Goal: Transaction & Acquisition: Purchase product/service

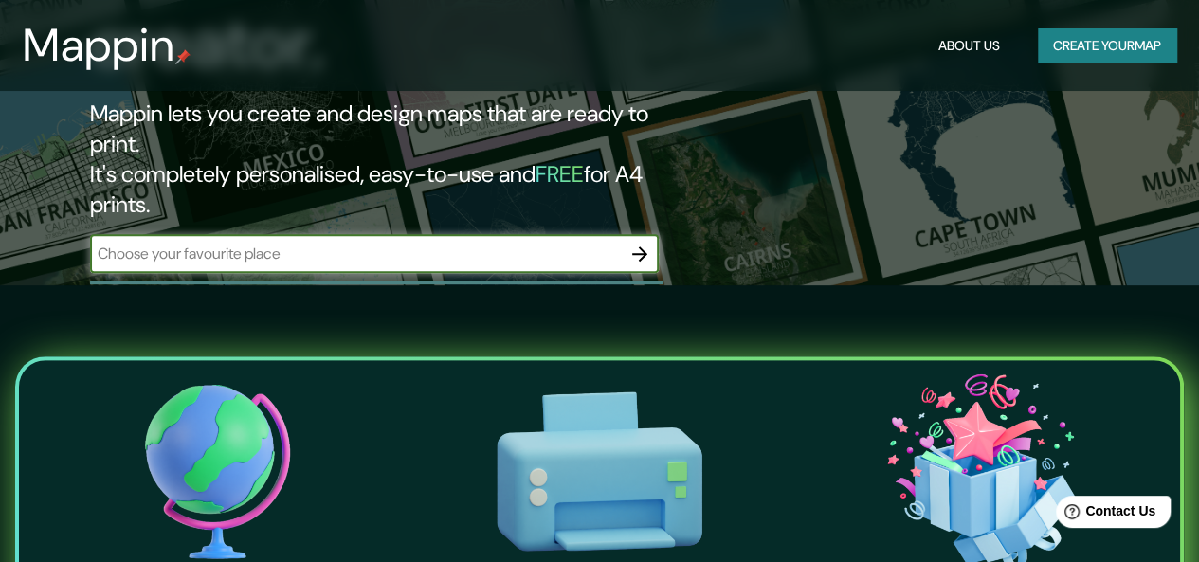
scroll to position [284, 0]
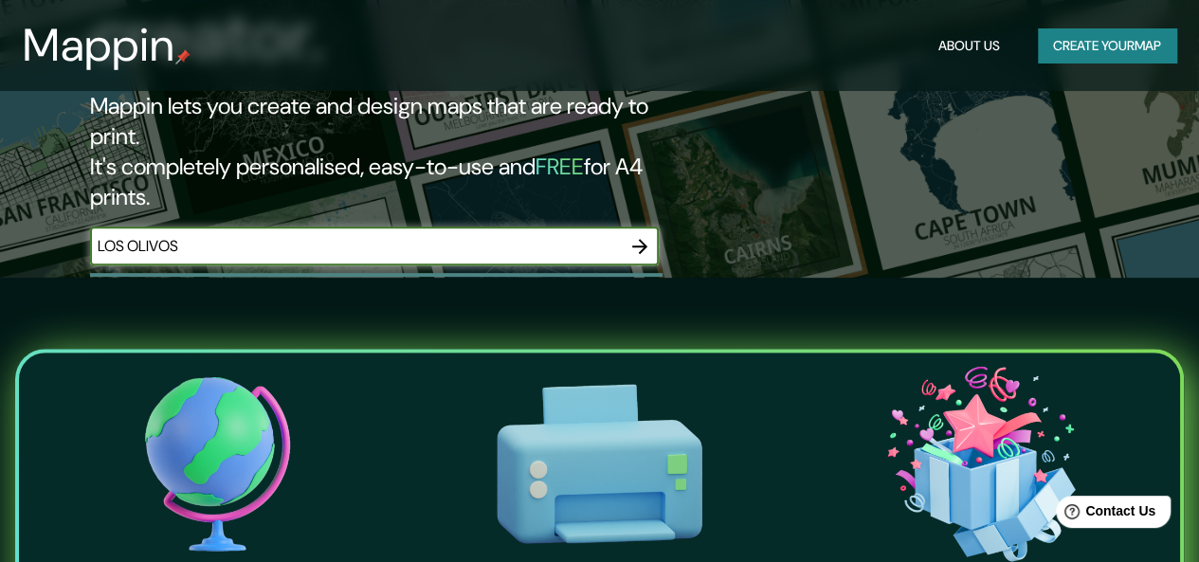
type input "LOS OLIVOS"
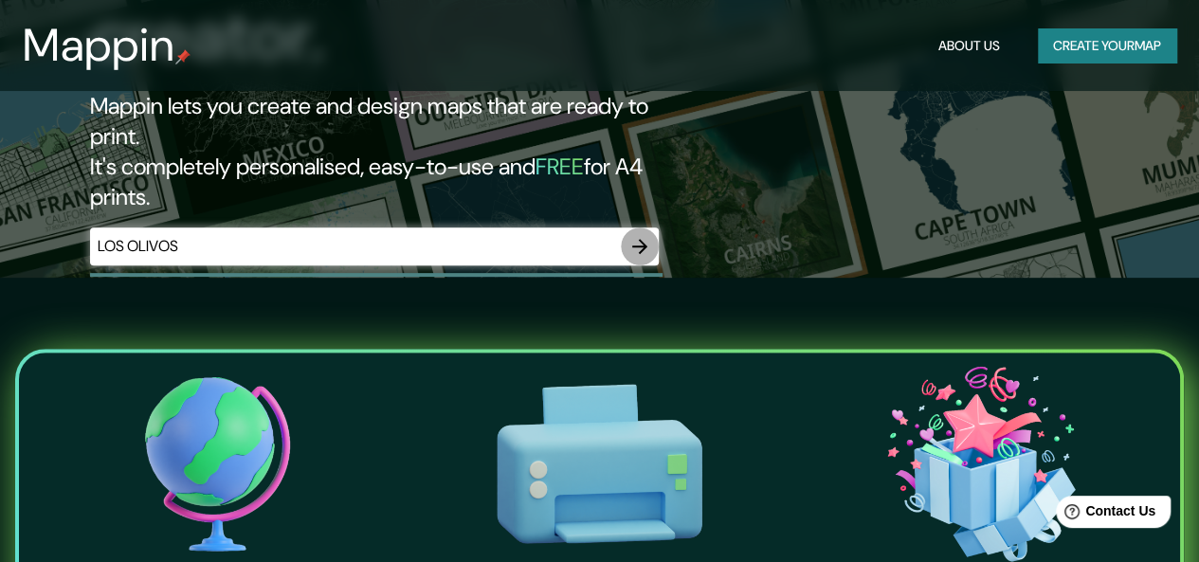
click at [643, 235] on icon "button" at bounding box center [639, 246] width 23 height 23
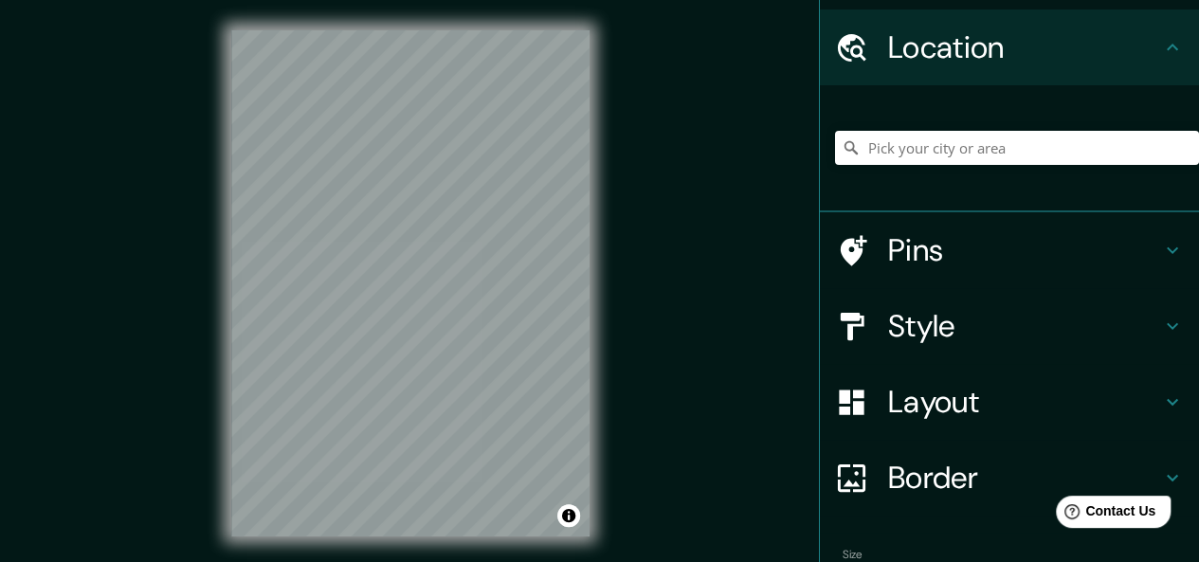
scroll to position [95, 0]
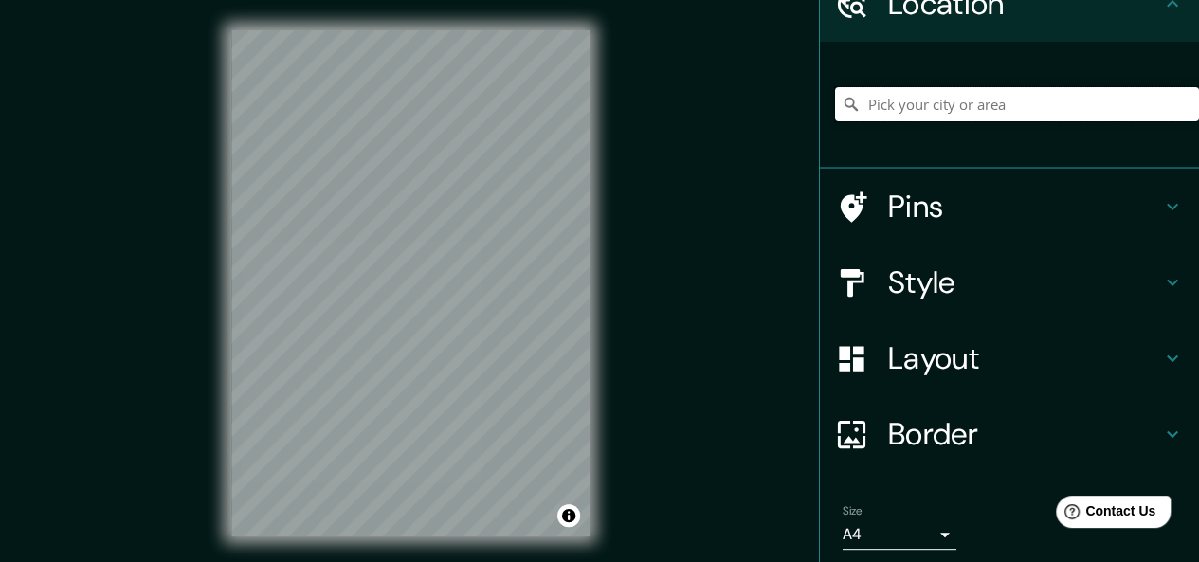
click at [990, 94] on input "Pick your city or area" at bounding box center [1017, 104] width 364 height 34
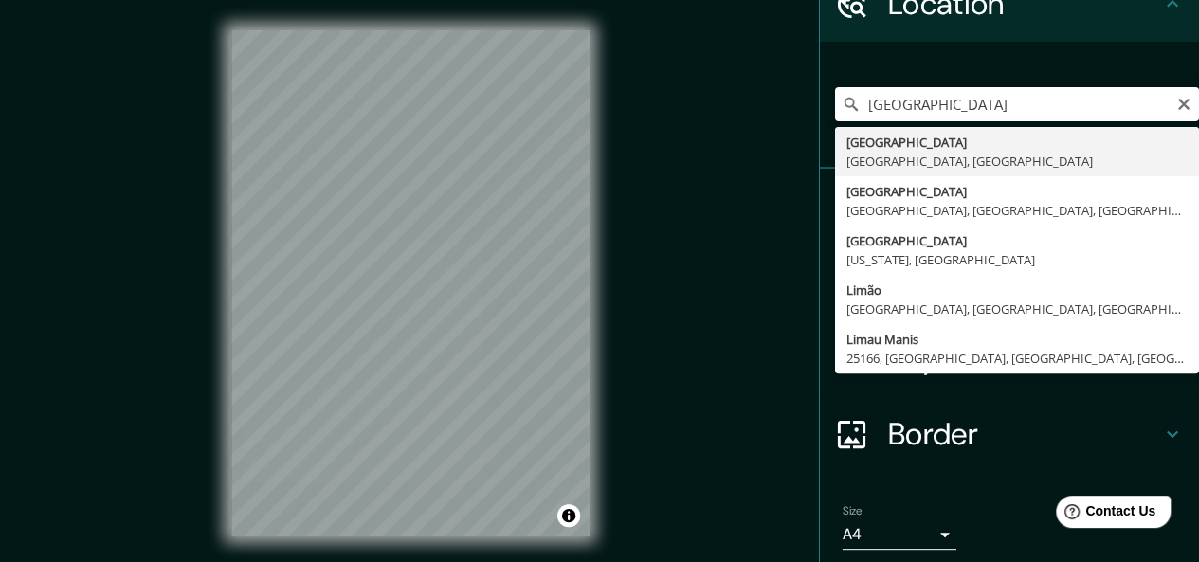
type input "[GEOGRAPHIC_DATA], [GEOGRAPHIC_DATA], [GEOGRAPHIC_DATA]"
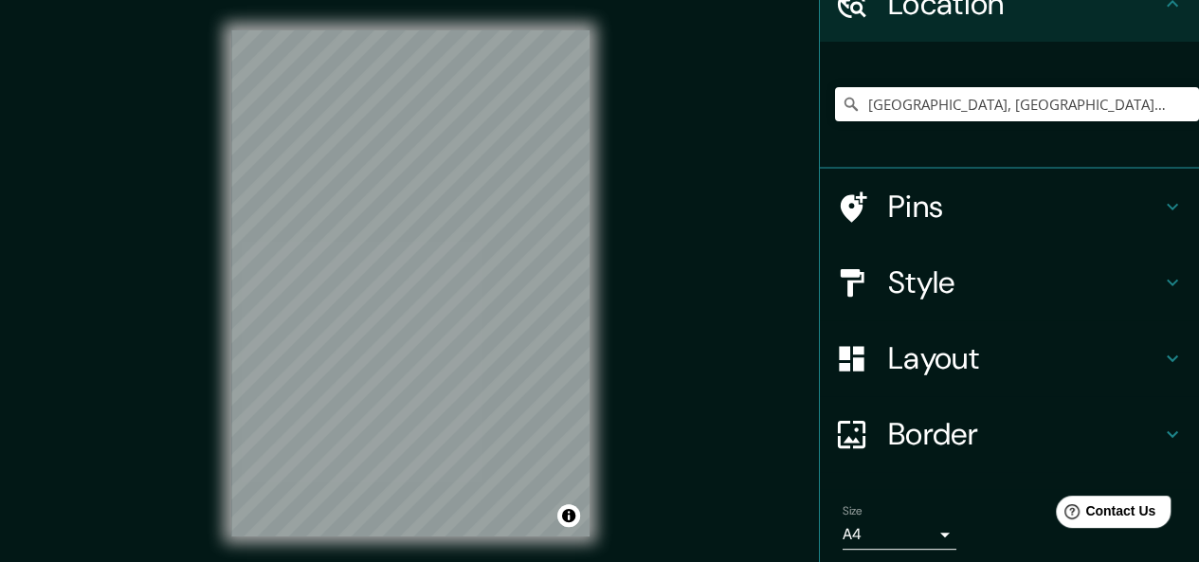
click at [1137, 195] on h4 "Pins" at bounding box center [1024, 207] width 273 height 38
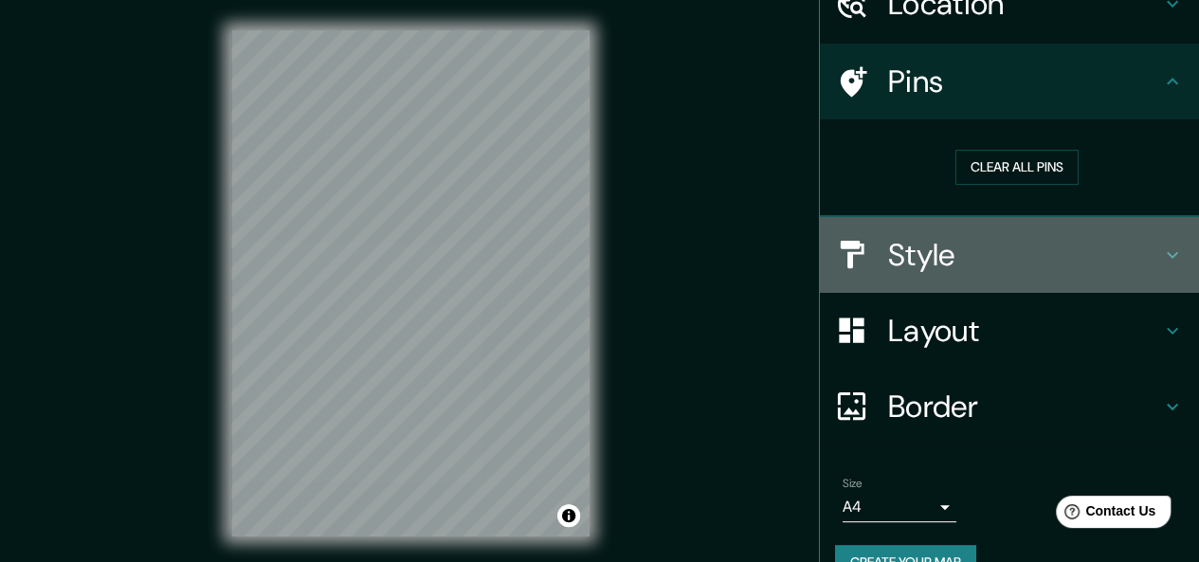
click at [1063, 248] on h4 "Style" at bounding box center [1024, 255] width 273 height 38
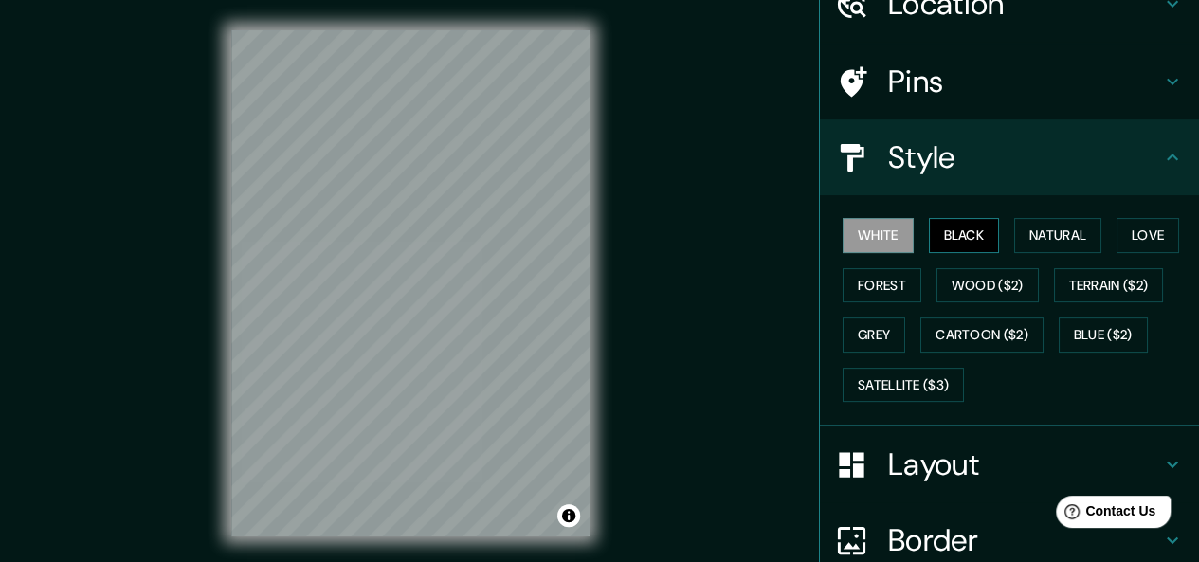
click at [964, 233] on button "Black" at bounding box center [964, 235] width 71 height 35
click at [1024, 226] on button "Natural" at bounding box center [1057, 235] width 87 height 35
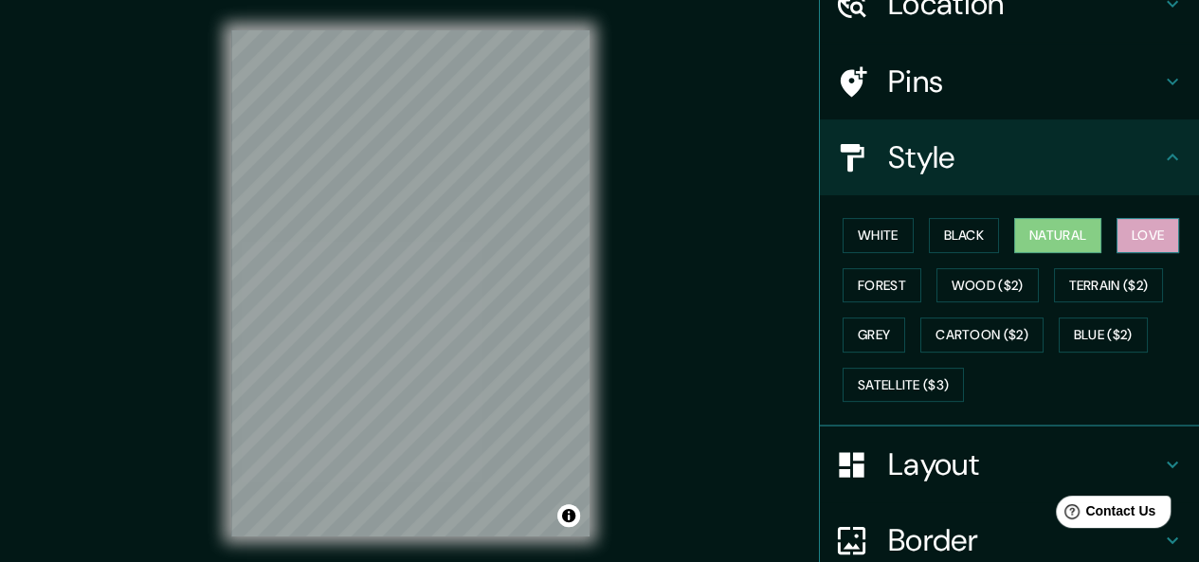
click at [1116, 237] on button "Love" at bounding box center [1147, 235] width 63 height 35
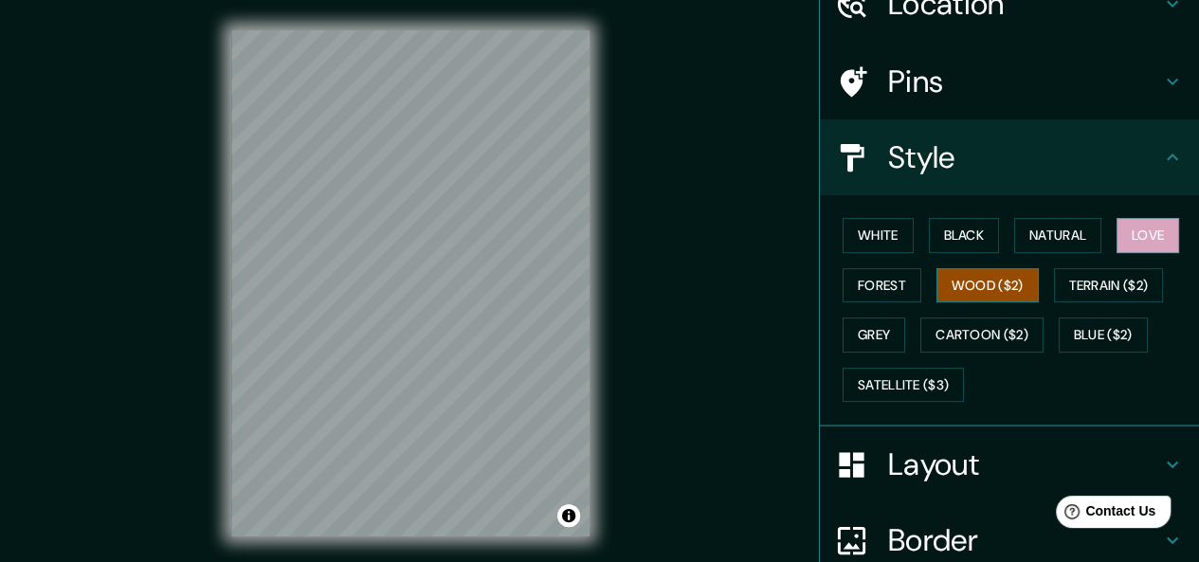
click at [951, 290] on button "Wood ($2)" at bounding box center [987, 285] width 102 height 35
click at [878, 274] on button "Forest" at bounding box center [882, 285] width 79 height 35
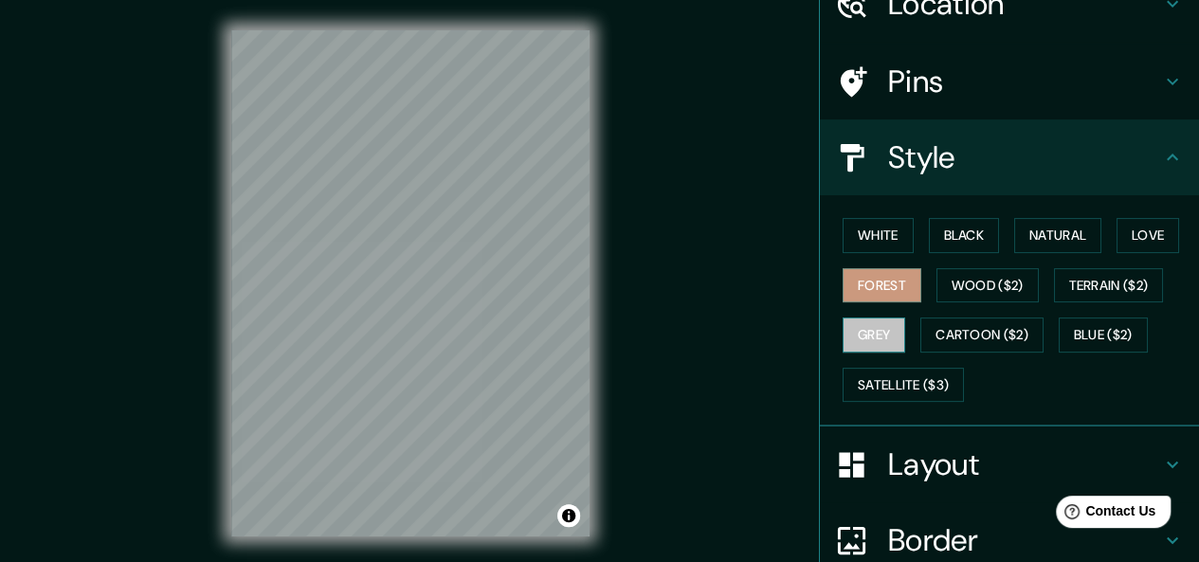
click at [859, 324] on button "Grey" at bounding box center [874, 334] width 63 height 35
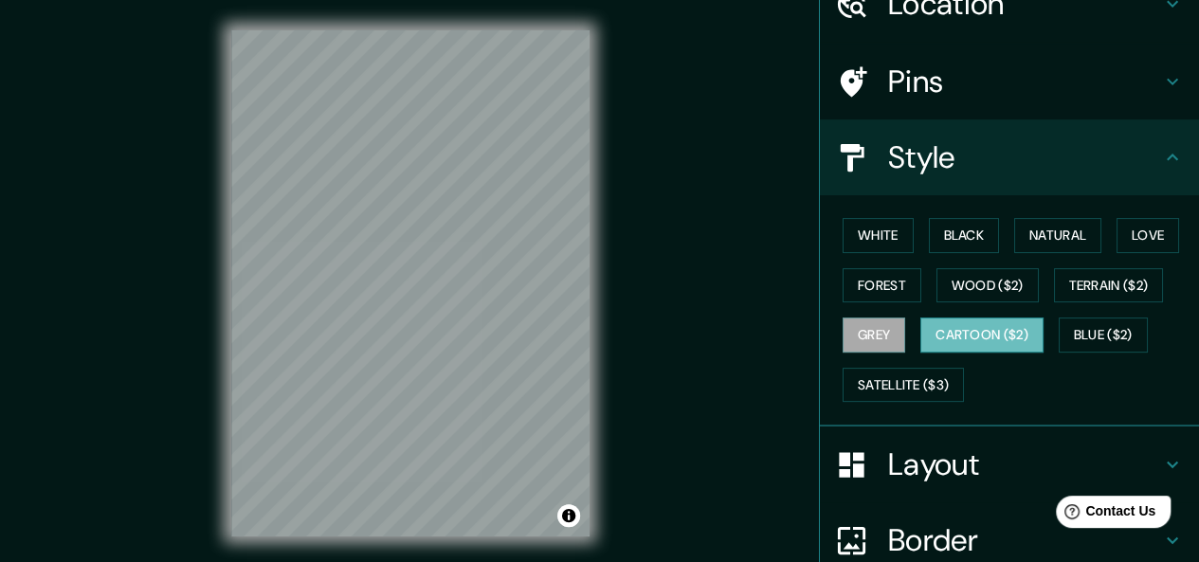
click at [977, 332] on button "Cartoon ($2)" at bounding box center [981, 334] width 123 height 35
click at [1080, 331] on button "Blue ($2)" at bounding box center [1103, 334] width 89 height 35
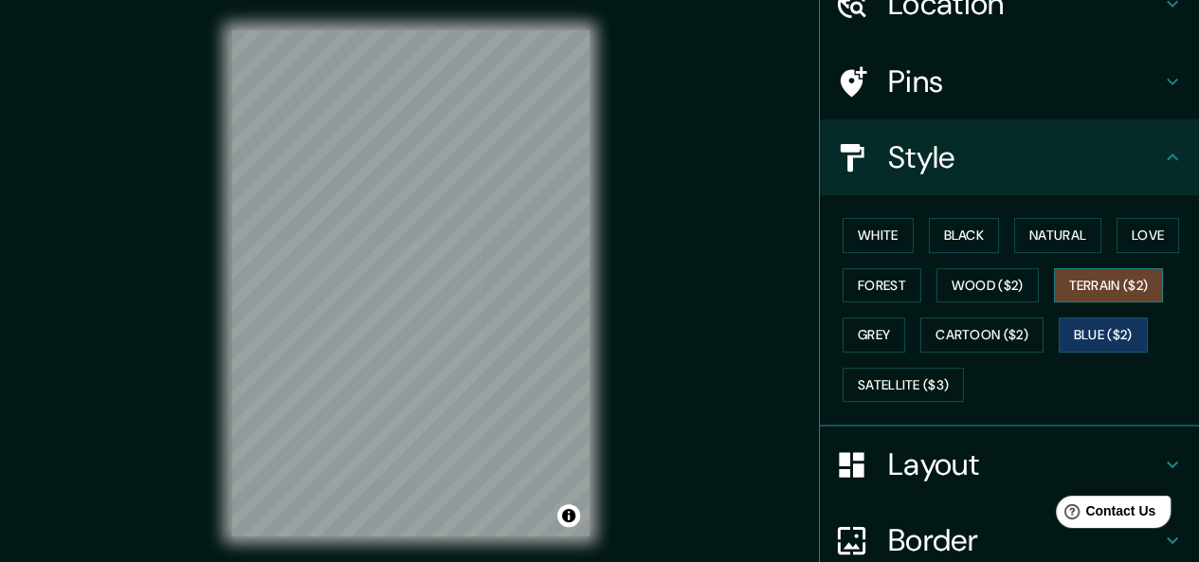
click at [1122, 282] on button "Terrain ($2)" at bounding box center [1109, 285] width 110 height 35
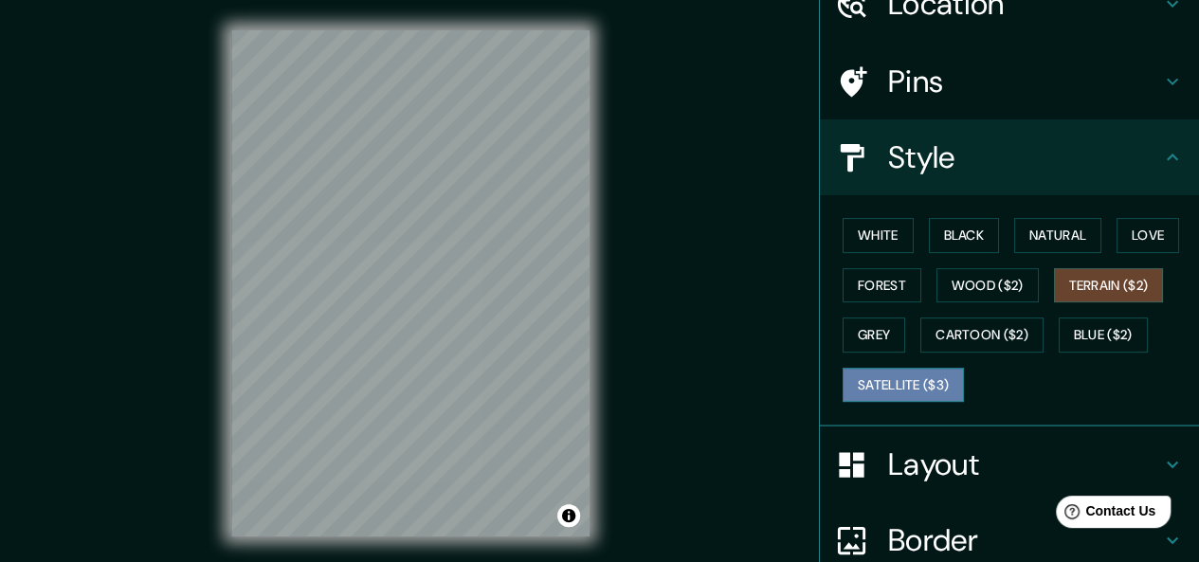
click at [909, 384] on button "Satellite ($3)" at bounding box center [903, 385] width 121 height 35
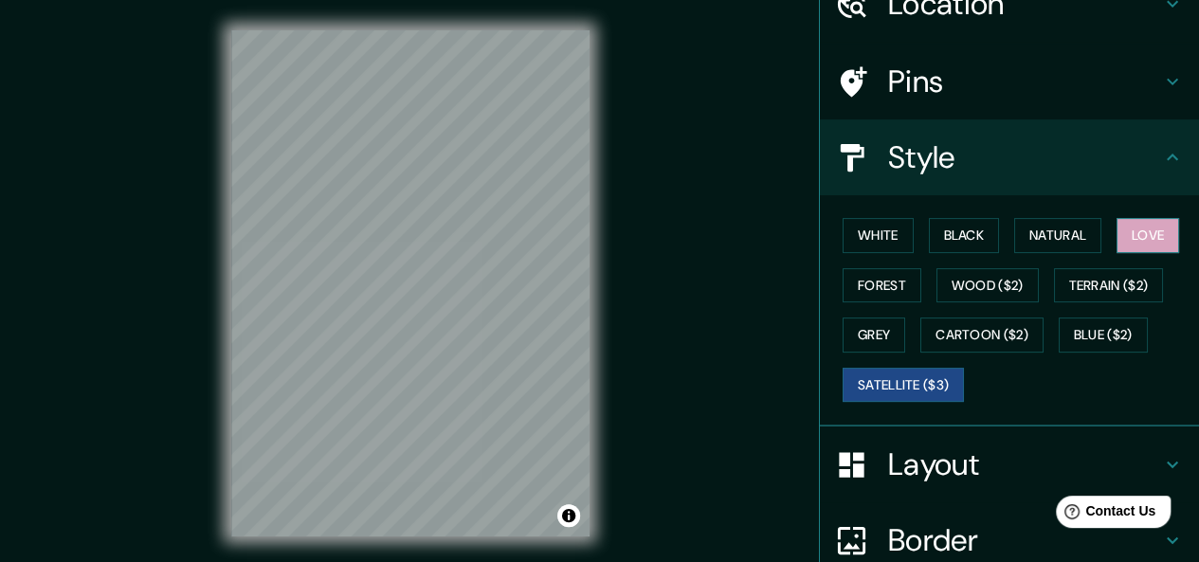
click at [1132, 225] on button "Love" at bounding box center [1147, 235] width 63 height 35
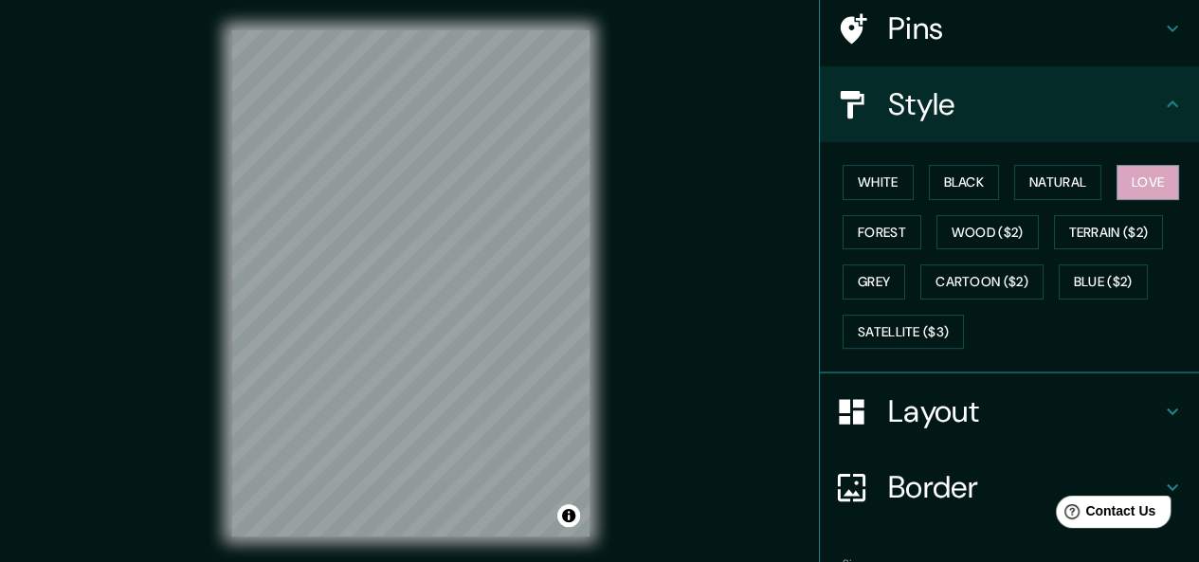
scroll to position [0, 0]
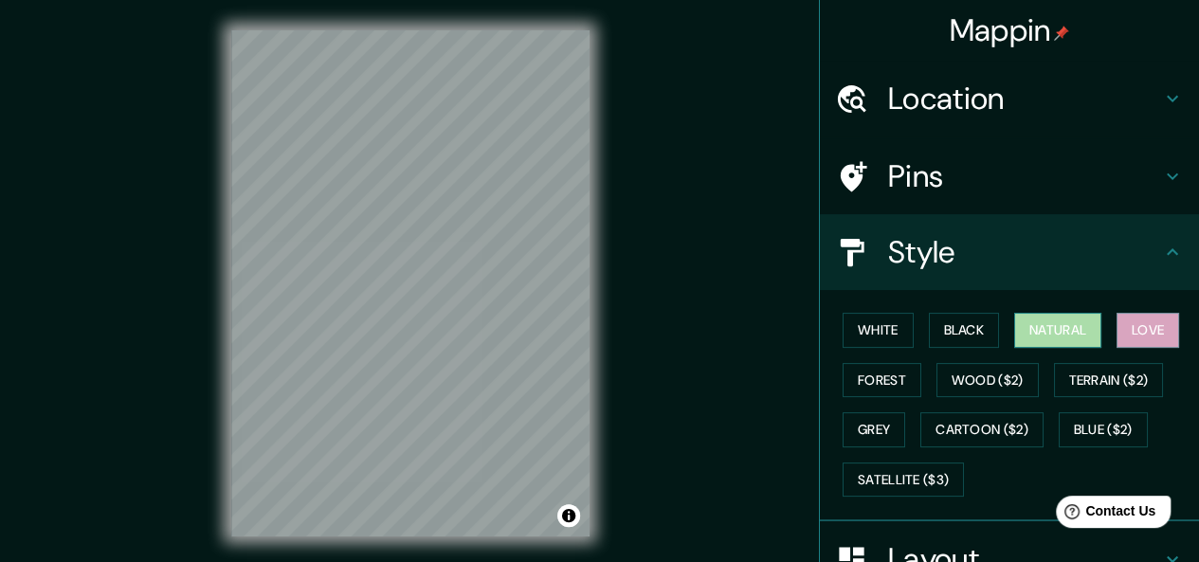
drag, startPoint x: 1024, startPoint y: 320, endPoint x: 1017, endPoint y: 313, distance: 10.1
click at [1023, 319] on button "Natural" at bounding box center [1057, 330] width 87 height 35
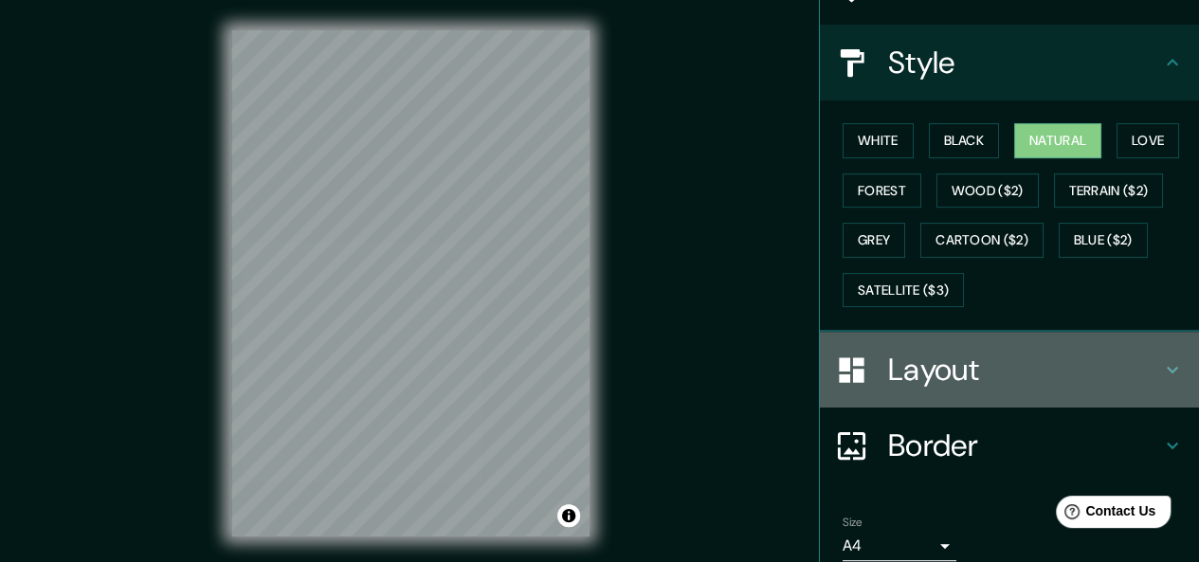
click at [988, 356] on h4 "Layout" at bounding box center [1024, 370] width 273 height 38
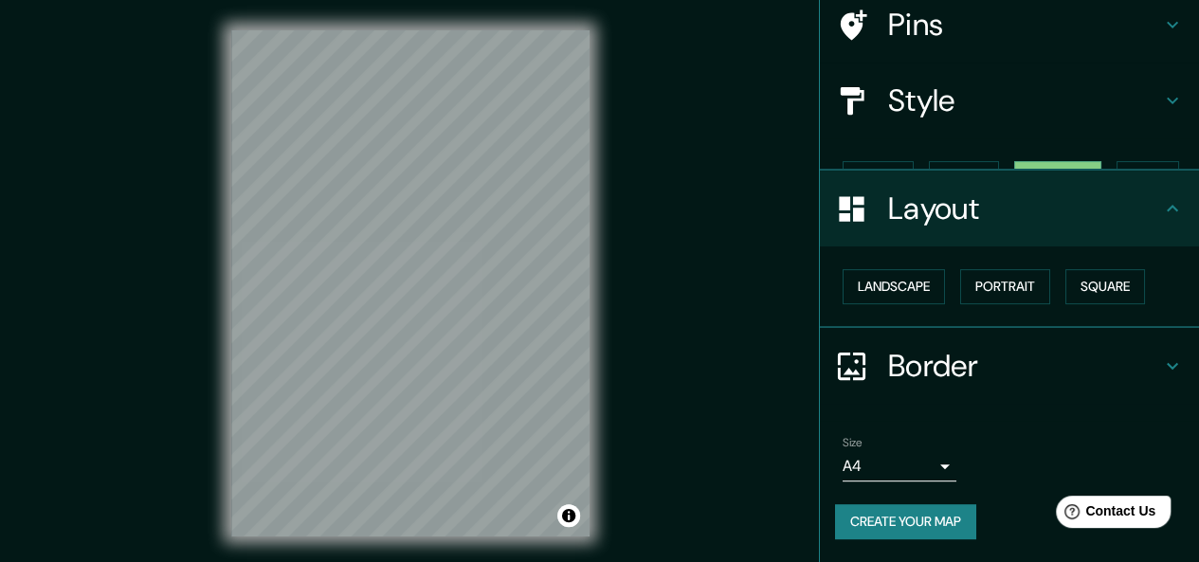
scroll to position [118, 0]
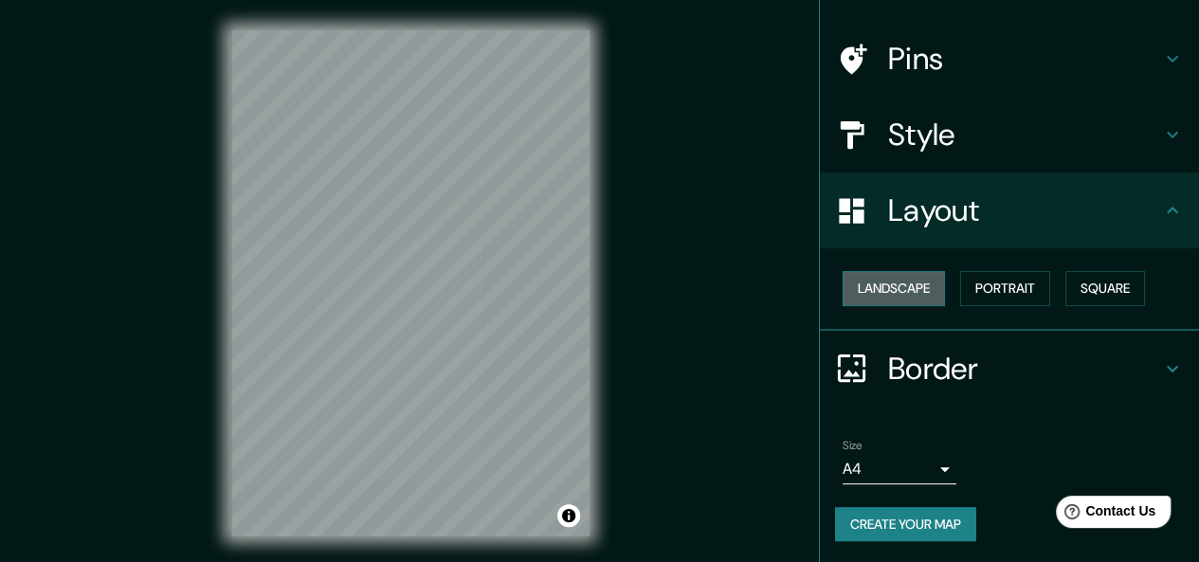
click at [926, 290] on button "Landscape" at bounding box center [894, 288] width 102 height 35
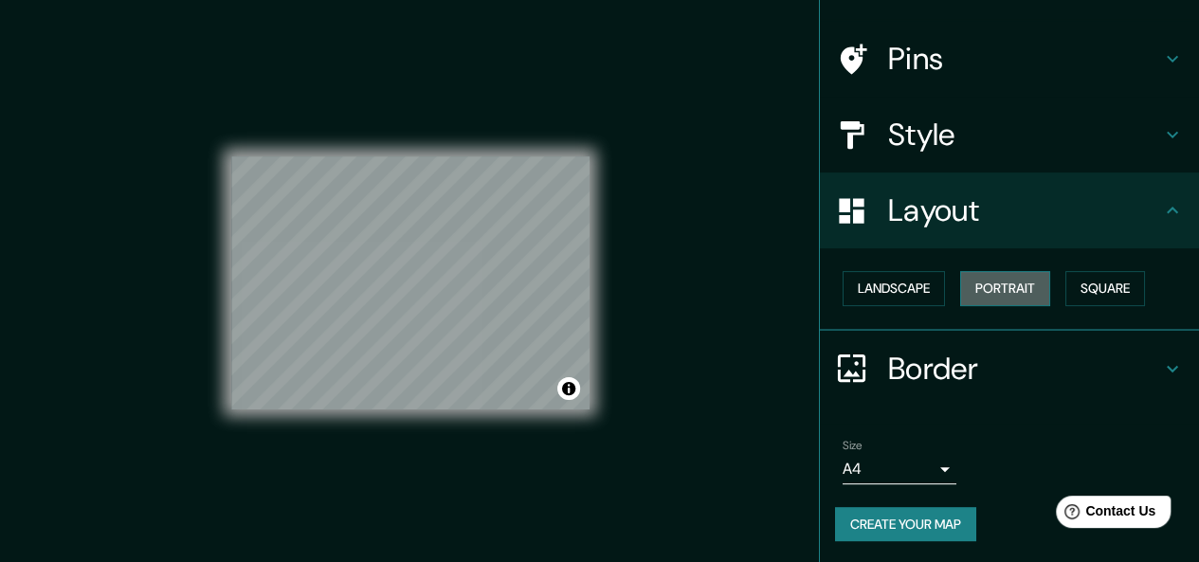
click at [1002, 281] on button "Portrait" at bounding box center [1005, 288] width 90 height 35
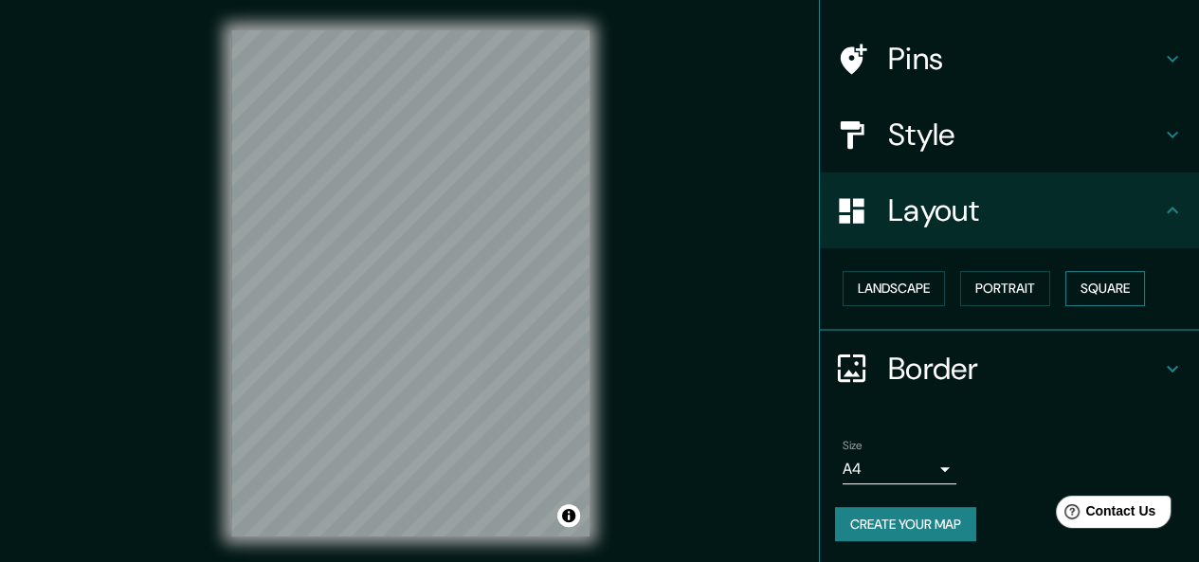
click at [1094, 272] on button "Square" at bounding box center [1105, 288] width 80 height 35
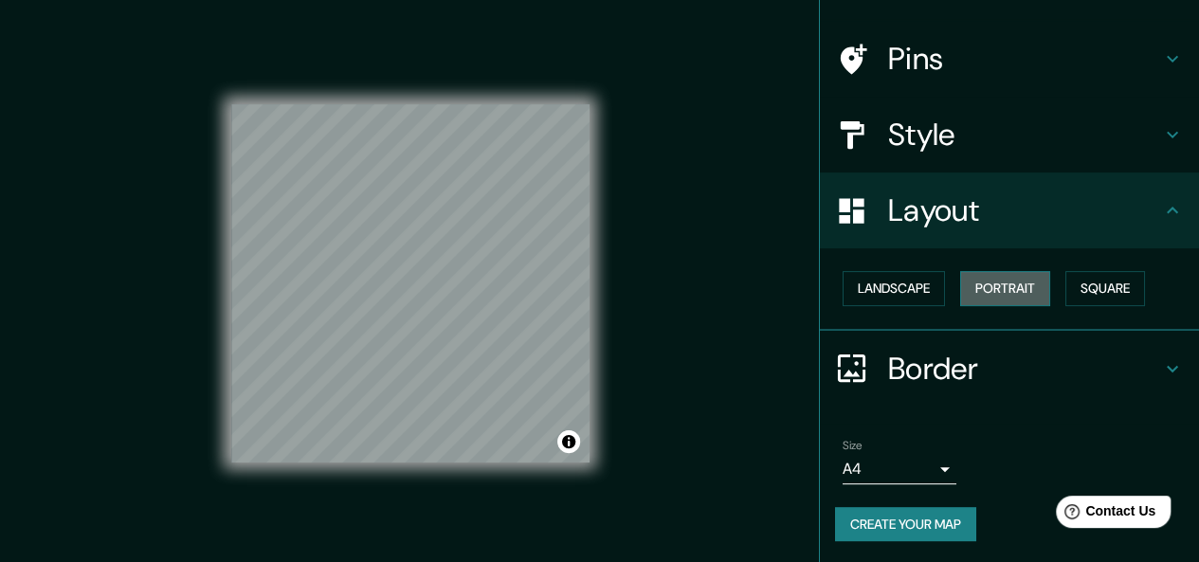
click at [1015, 297] on button "Portrait" at bounding box center [1005, 288] width 90 height 35
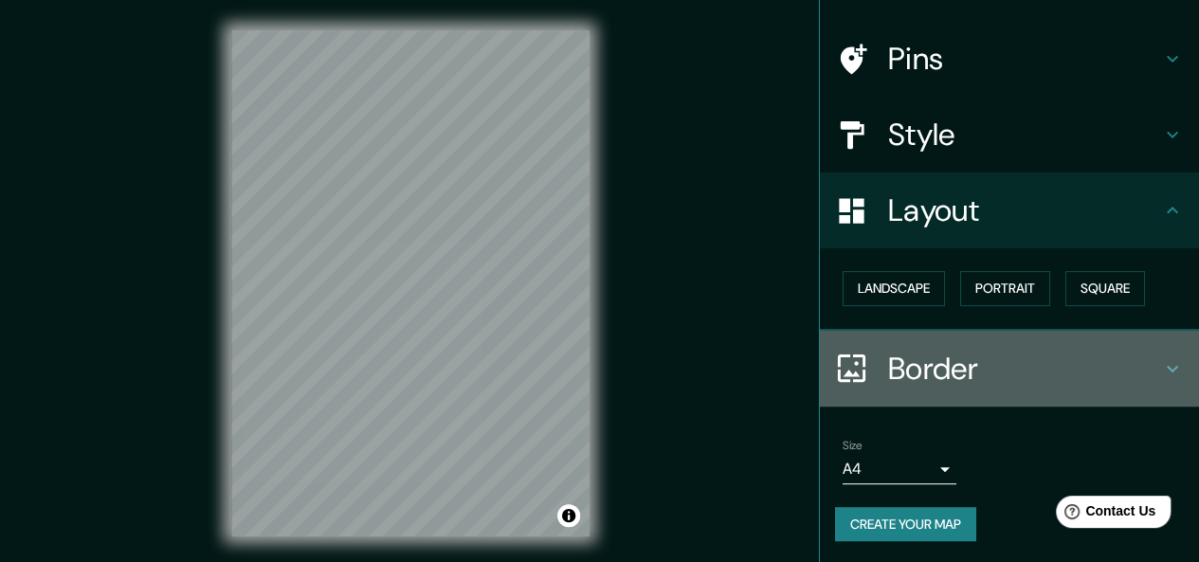
click at [920, 357] on h4 "Border" at bounding box center [1024, 369] width 273 height 38
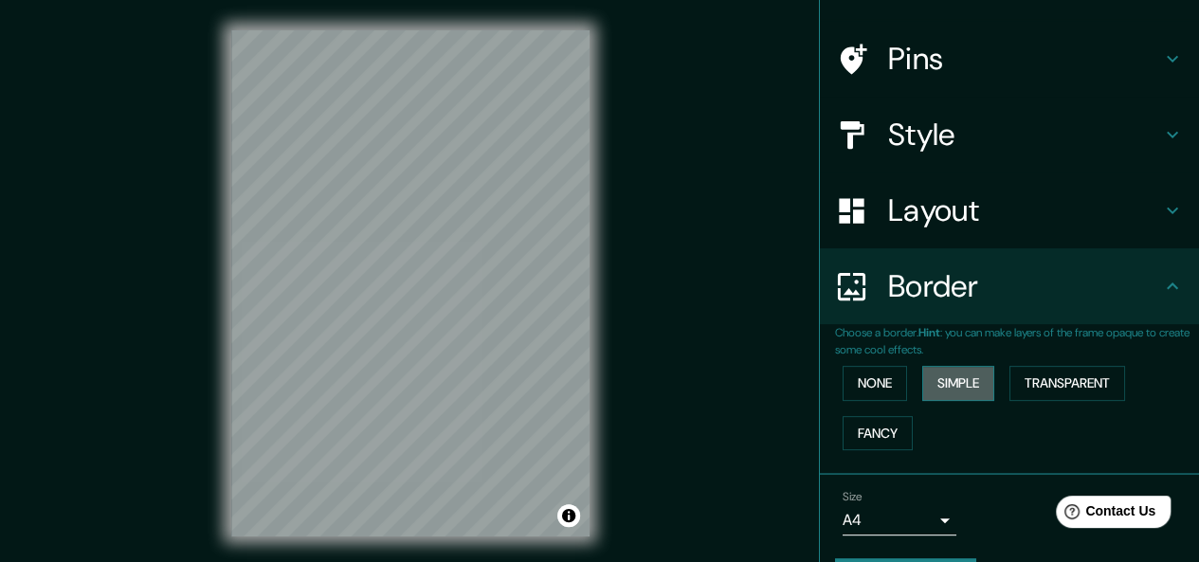
click at [960, 378] on button "Simple" at bounding box center [958, 383] width 72 height 35
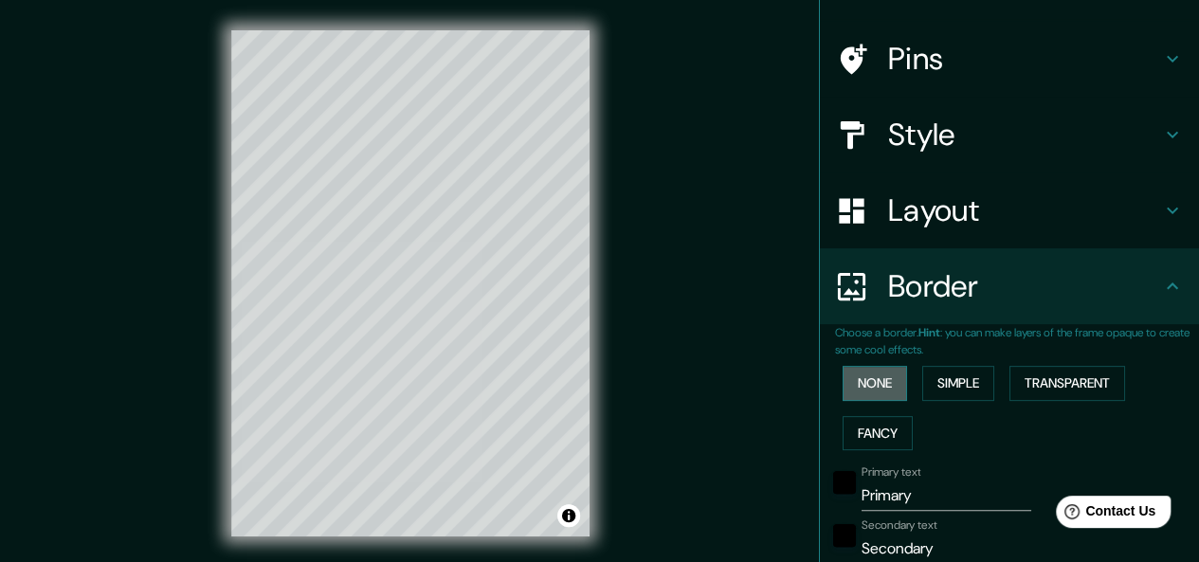
click at [863, 382] on button "None" at bounding box center [875, 383] width 64 height 35
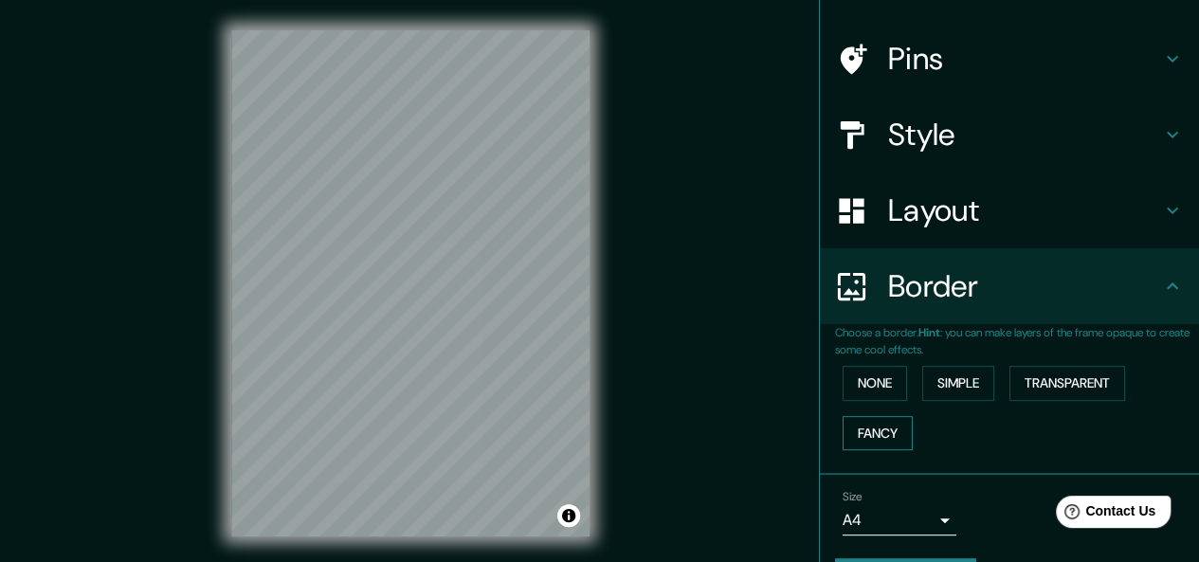
click at [870, 427] on button "Fancy" at bounding box center [878, 433] width 70 height 35
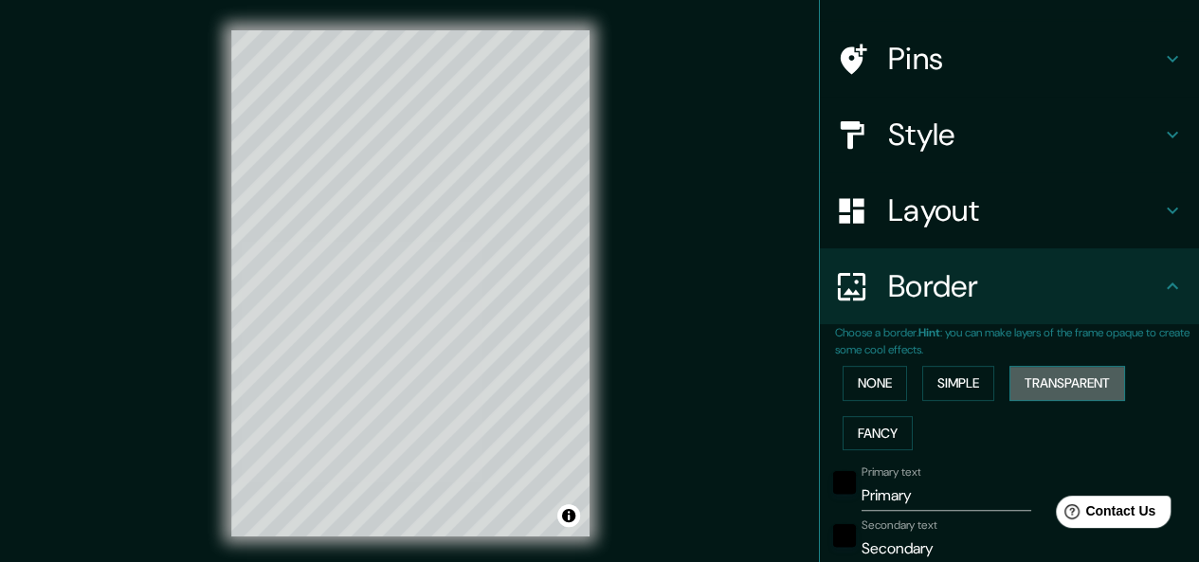
click at [1033, 380] on button "Transparent" at bounding box center [1067, 383] width 116 height 35
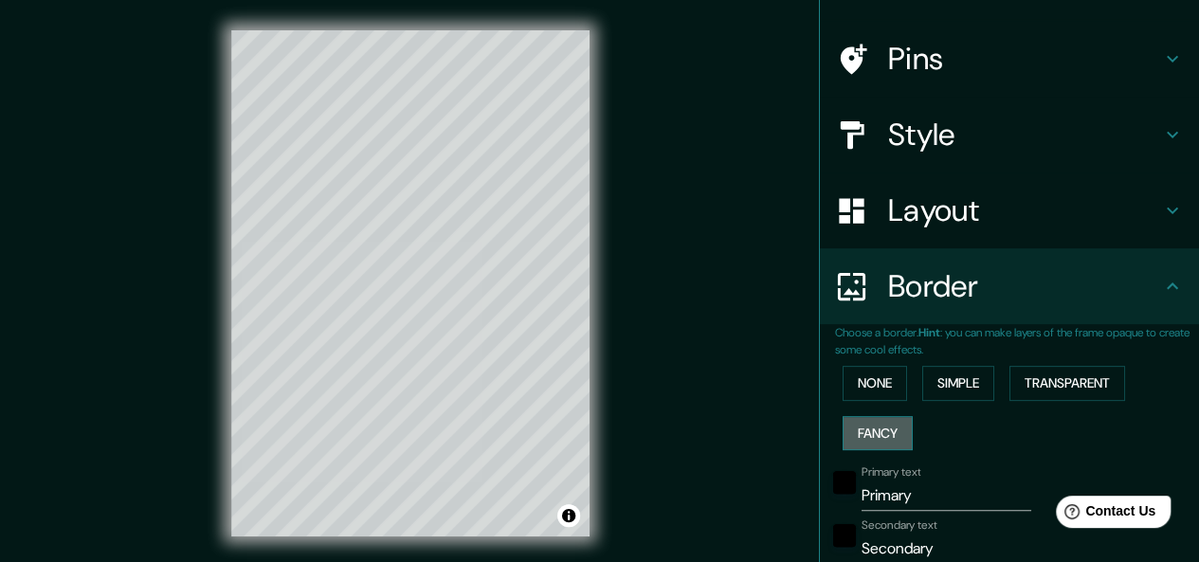
click at [869, 433] on button "Fancy" at bounding box center [878, 433] width 70 height 35
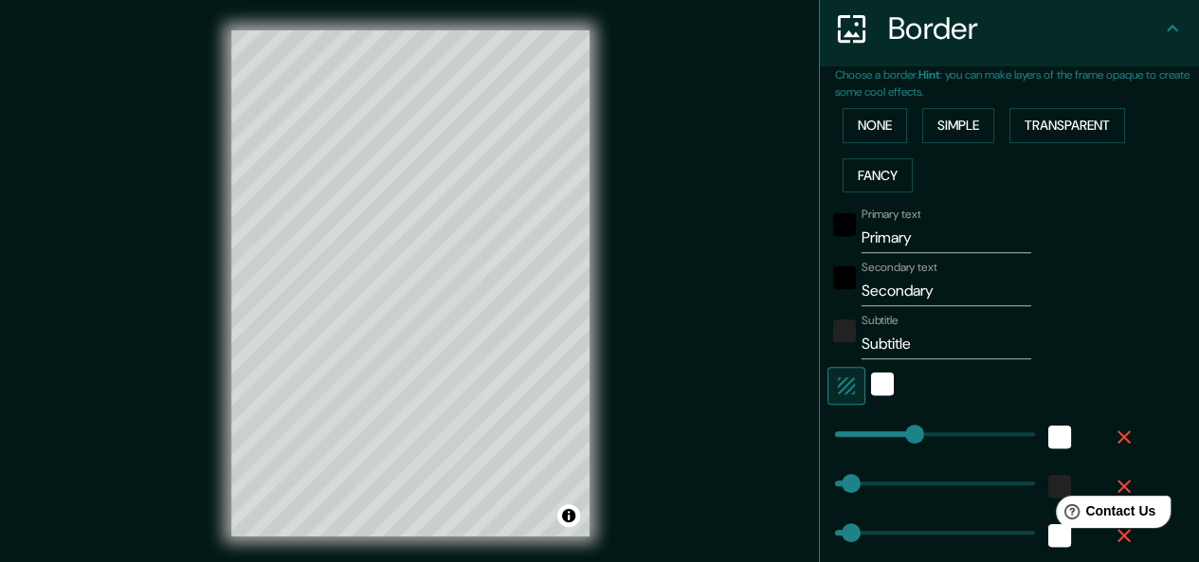
scroll to position [402, 0]
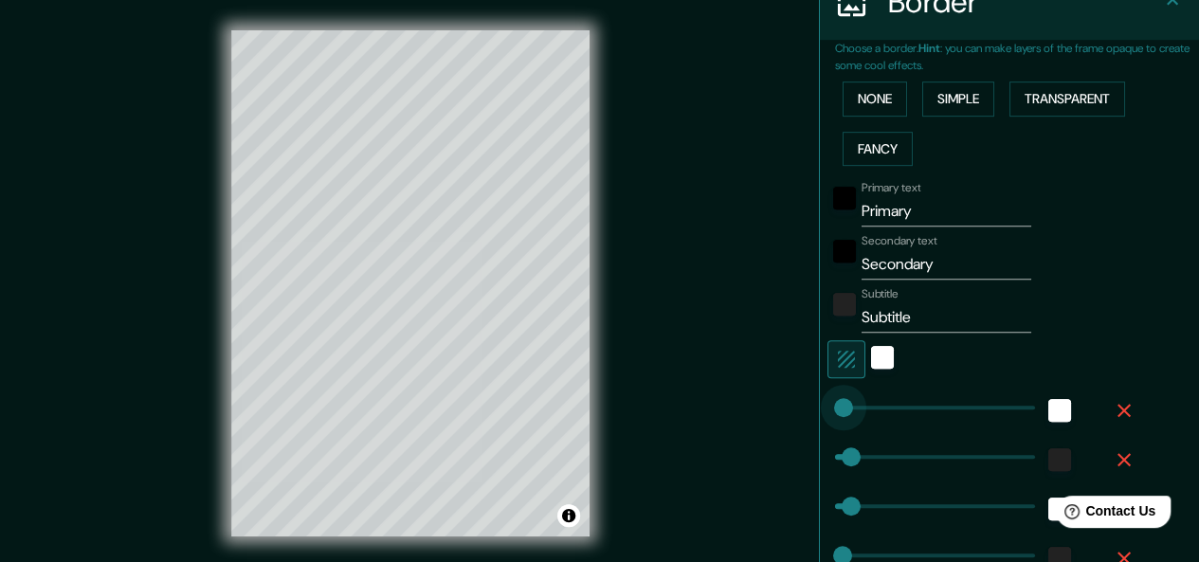
type input "73"
drag, startPoint x: 897, startPoint y: 399, endPoint x: 859, endPoint y: 420, distance: 44.1
type input "30"
type input "15"
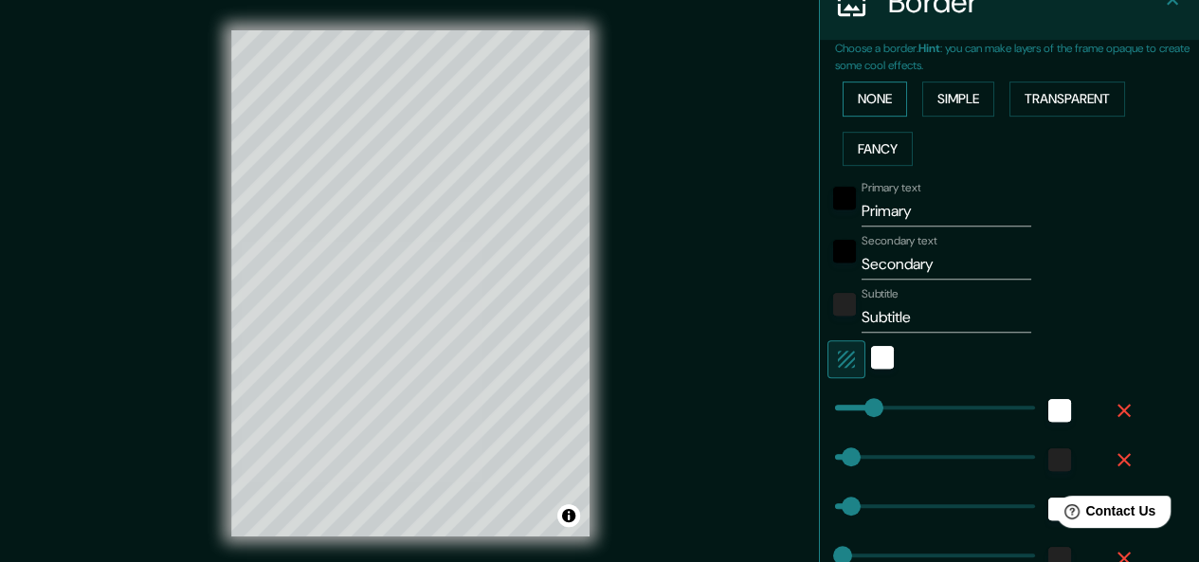
click at [846, 100] on button "None" at bounding box center [875, 99] width 64 height 35
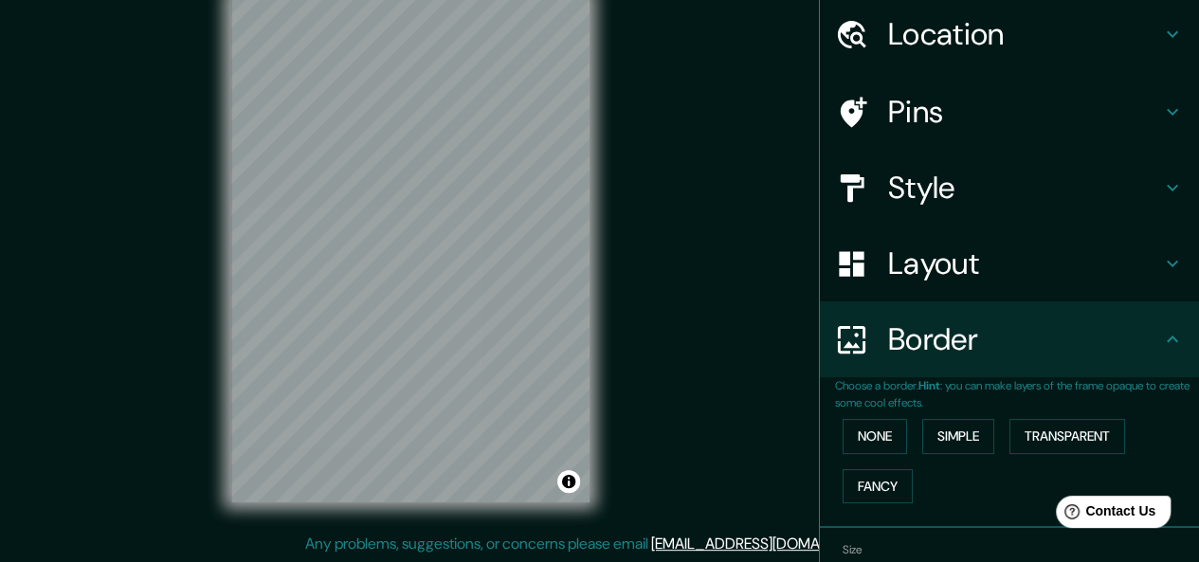
scroll to position [0, 0]
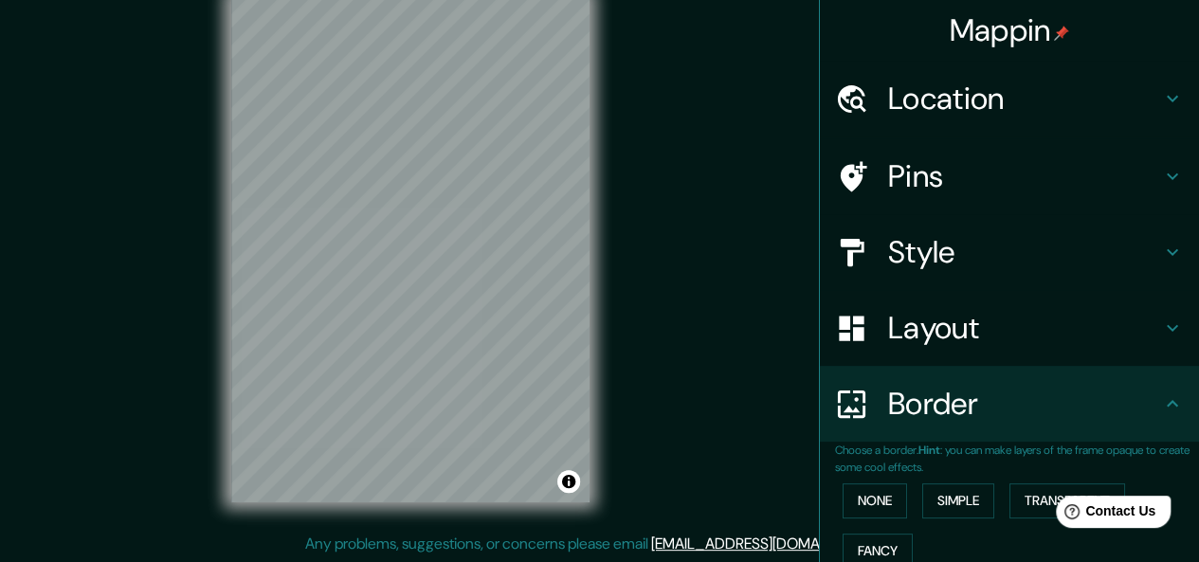
click at [967, 172] on h4 "Pins" at bounding box center [1024, 176] width 273 height 38
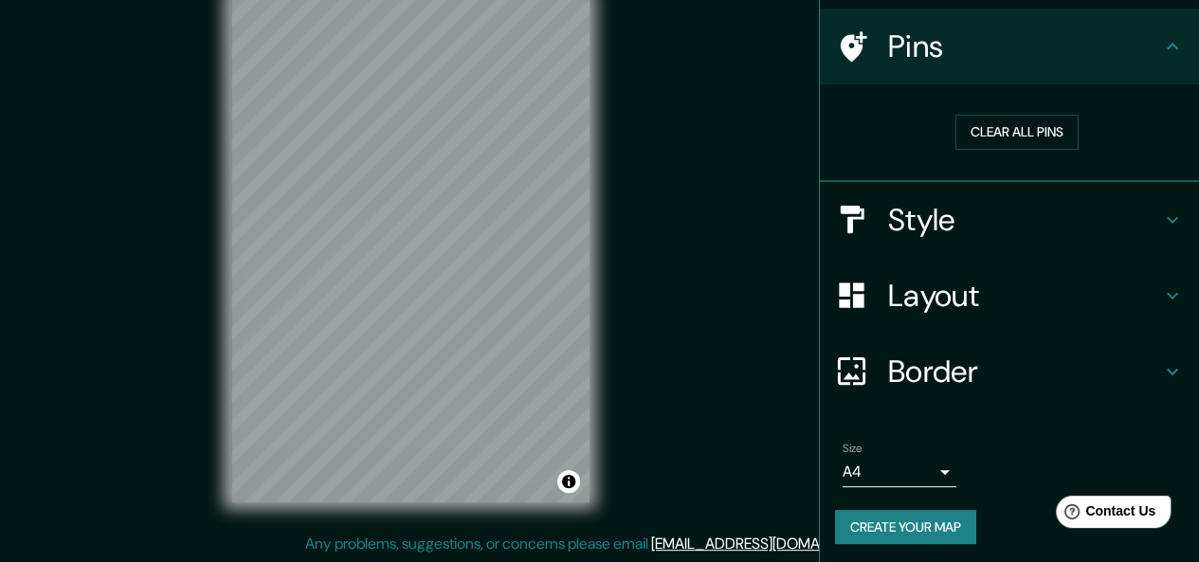
scroll to position [133, 0]
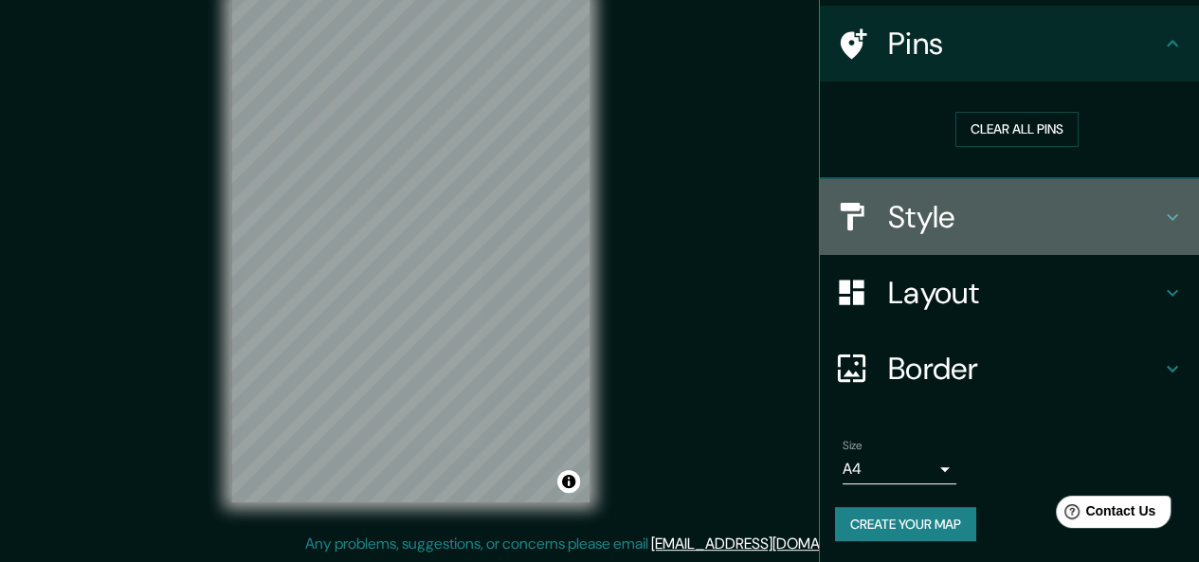
click at [969, 223] on h4 "Style" at bounding box center [1024, 217] width 273 height 38
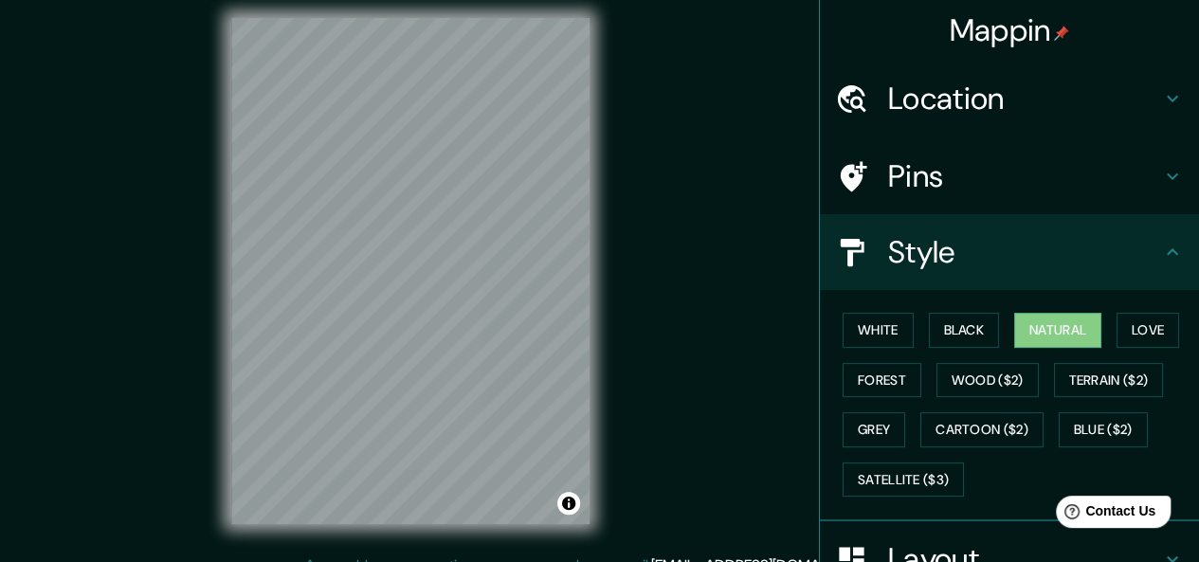
scroll to position [0, 0]
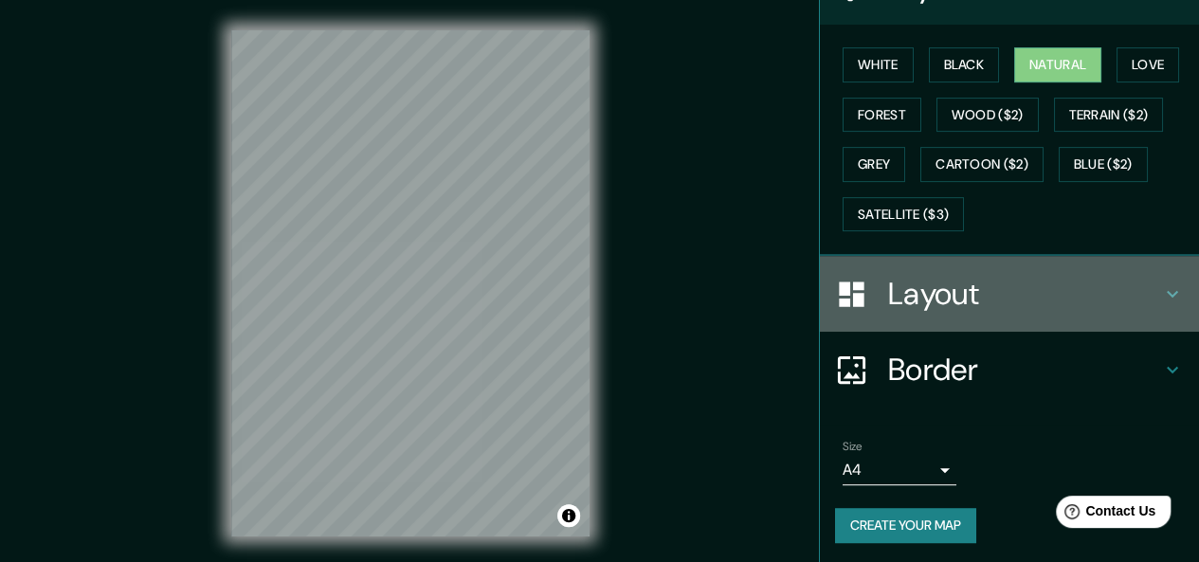
click at [964, 288] on h4 "Layout" at bounding box center [1024, 294] width 273 height 38
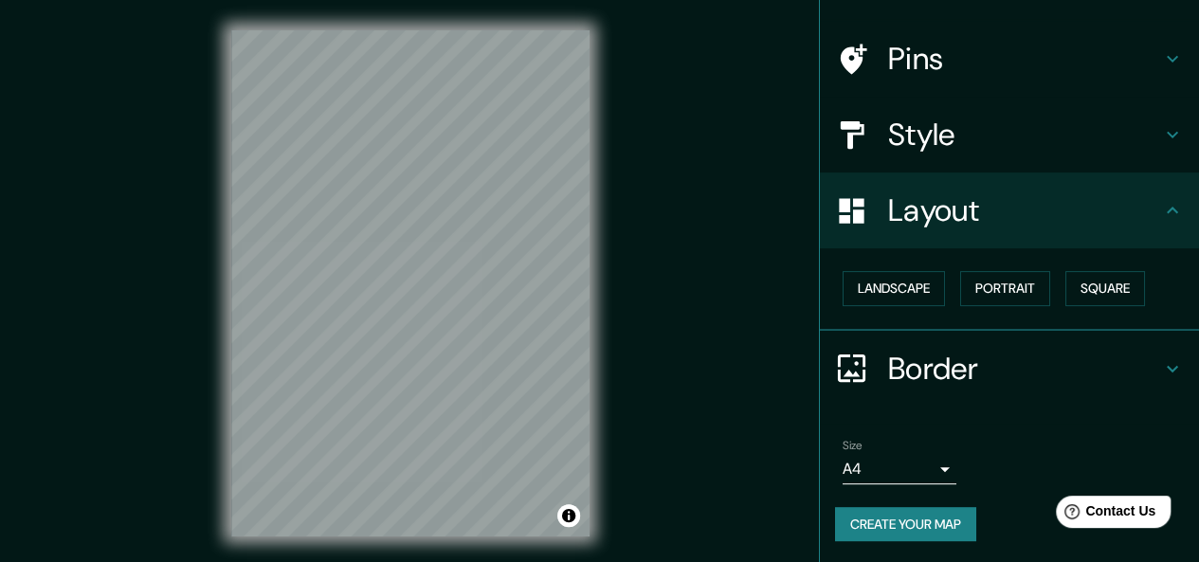
scroll to position [34, 0]
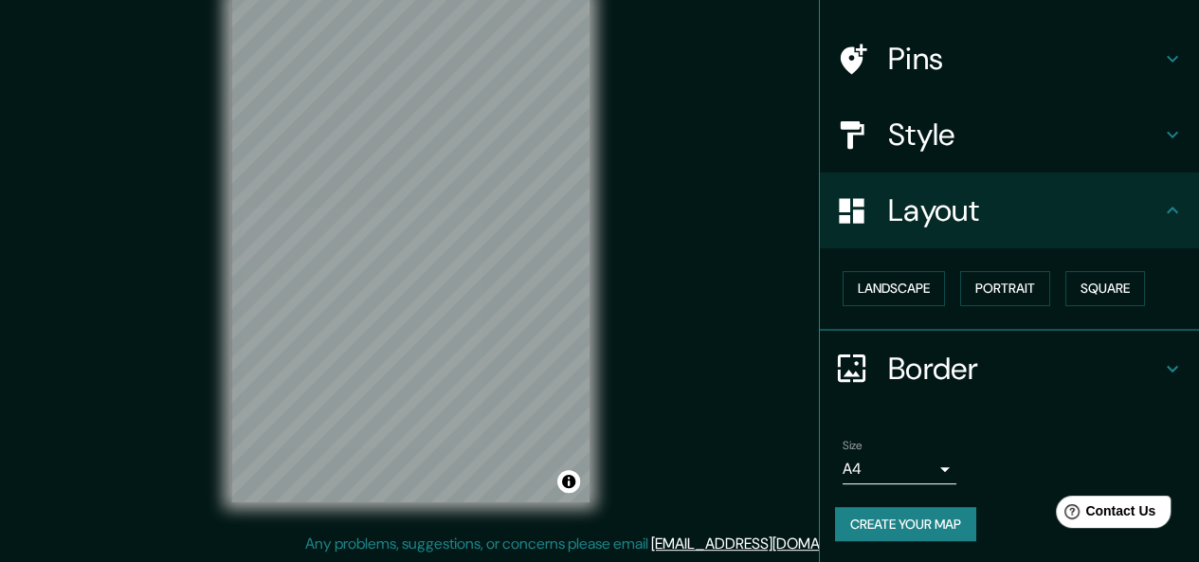
click at [874, 516] on button "Create your map" at bounding box center [905, 524] width 141 height 35
